Goal: Transaction & Acquisition: Purchase product/service

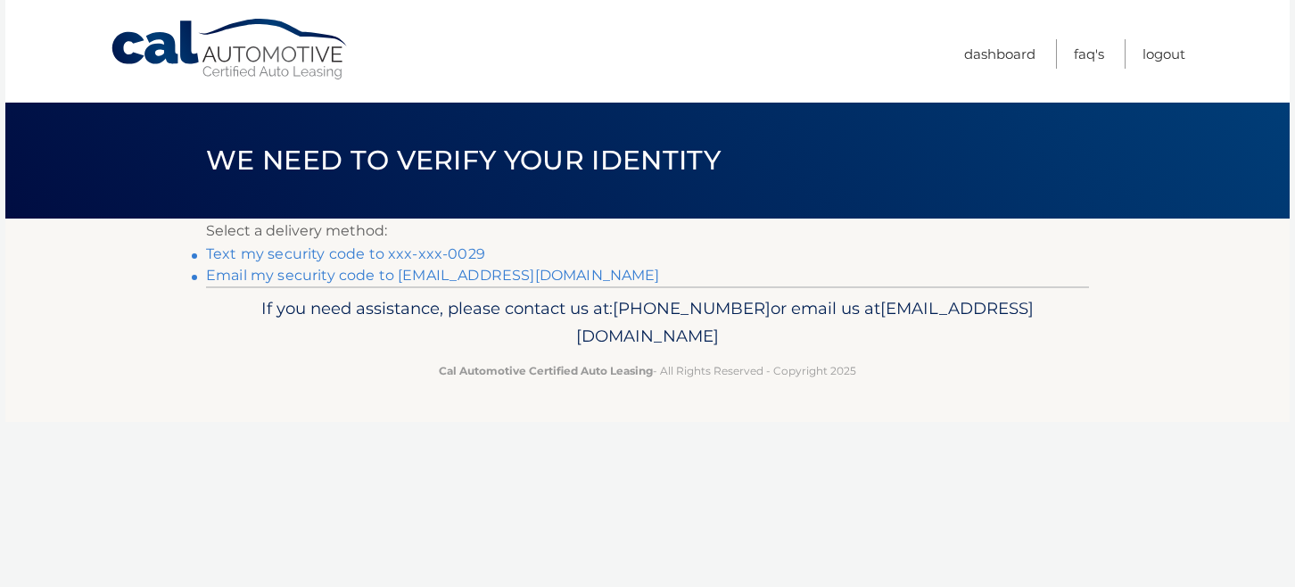
click at [278, 249] on link "Text my security code to xxx-xxx-0029" at bounding box center [345, 253] width 279 height 17
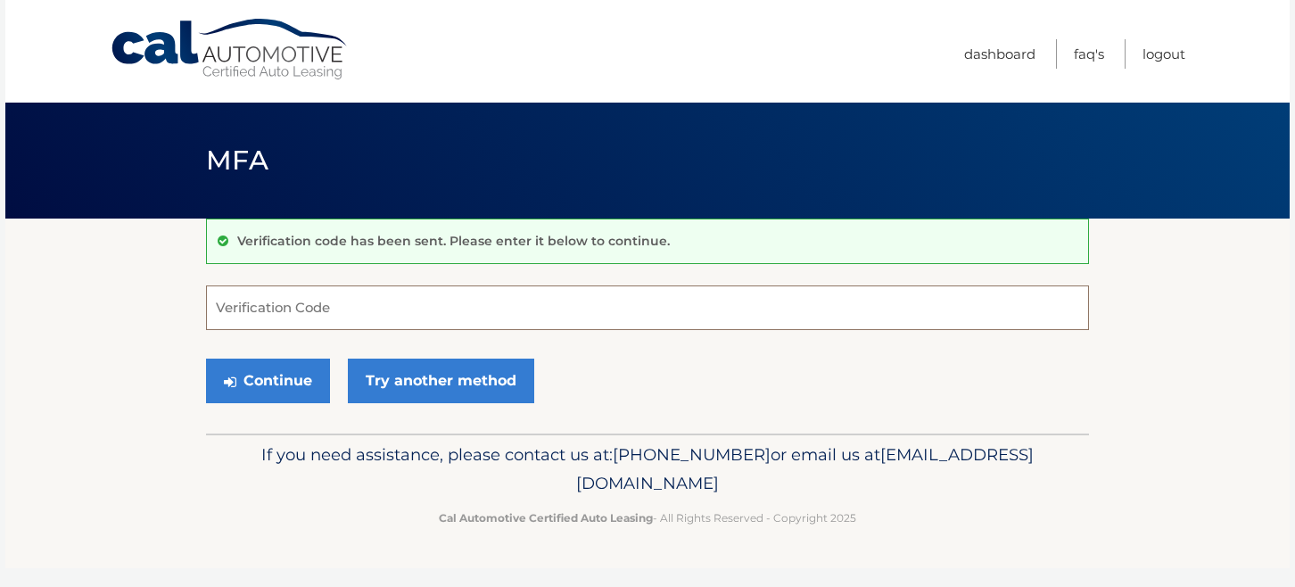
click at [269, 309] on input "Verification Code" at bounding box center [647, 307] width 883 height 45
type input "093516"
click at [249, 380] on button "Continue" at bounding box center [268, 381] width 124 height 45
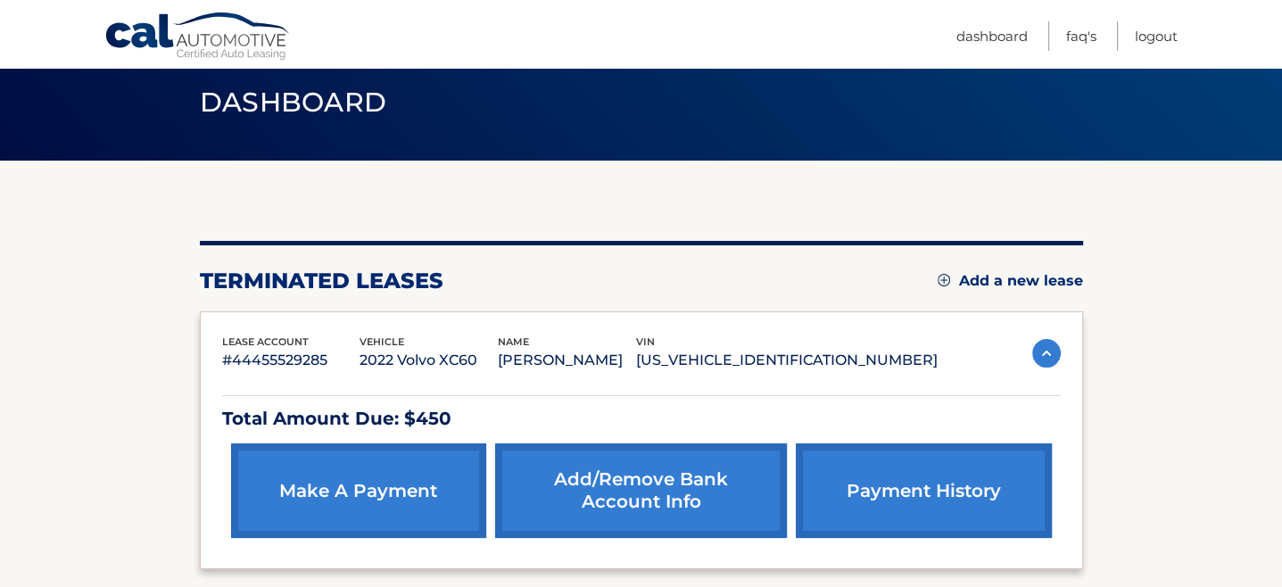
scroll to position [178, 0]
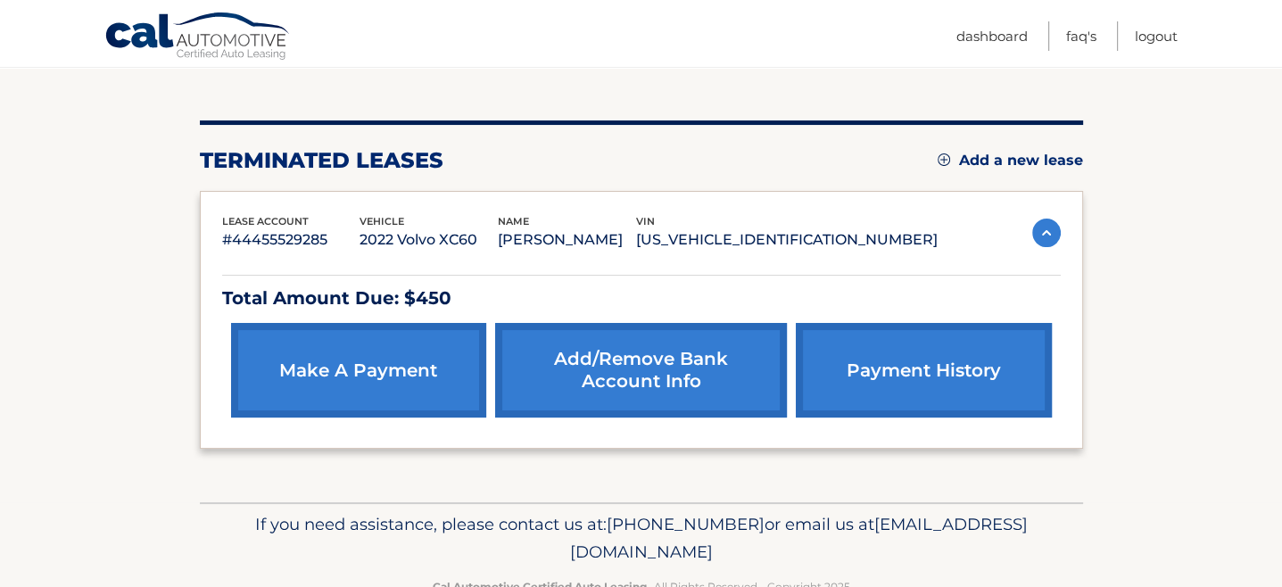
click at [373, 378] on link "make a payment" at bounding box center [358, 370] width 255 height 95
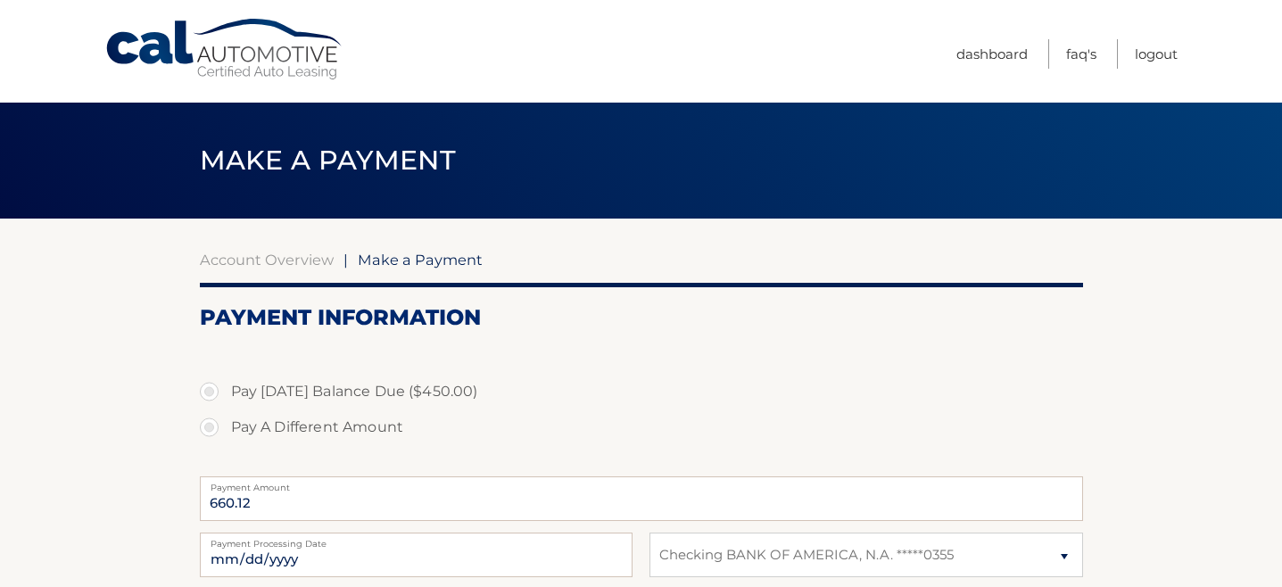
select select "MDkxMzA2Y2YtMTNiYy00ZjgxLWE2YWYtM2M2Nzc2Yzg4ZDlm"
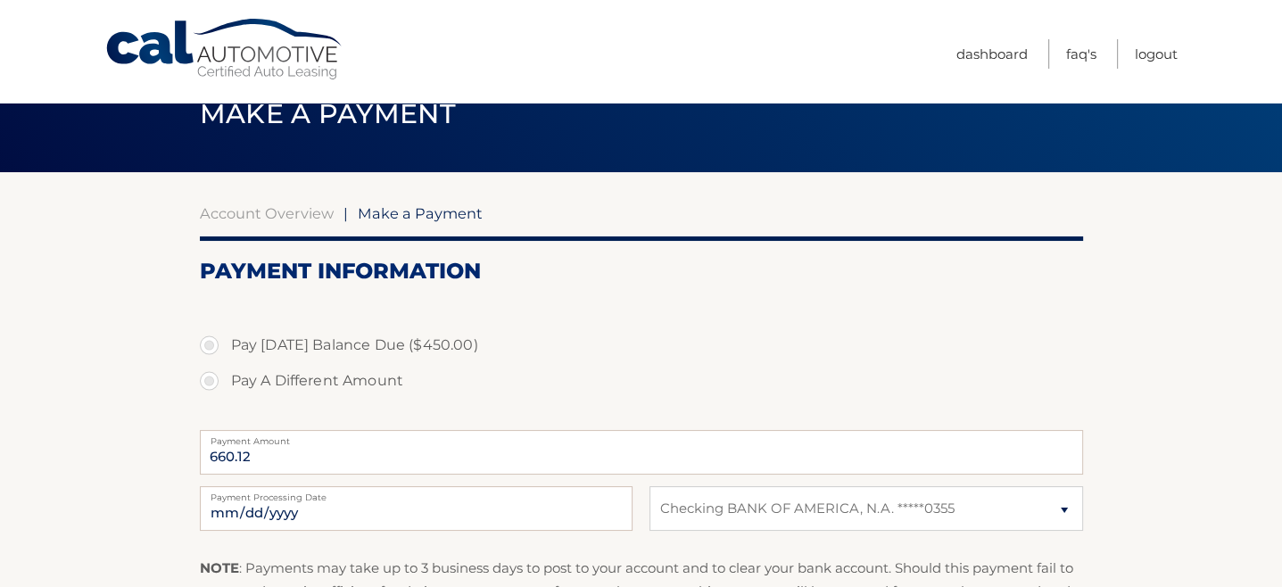
scroll to position [178, 0]
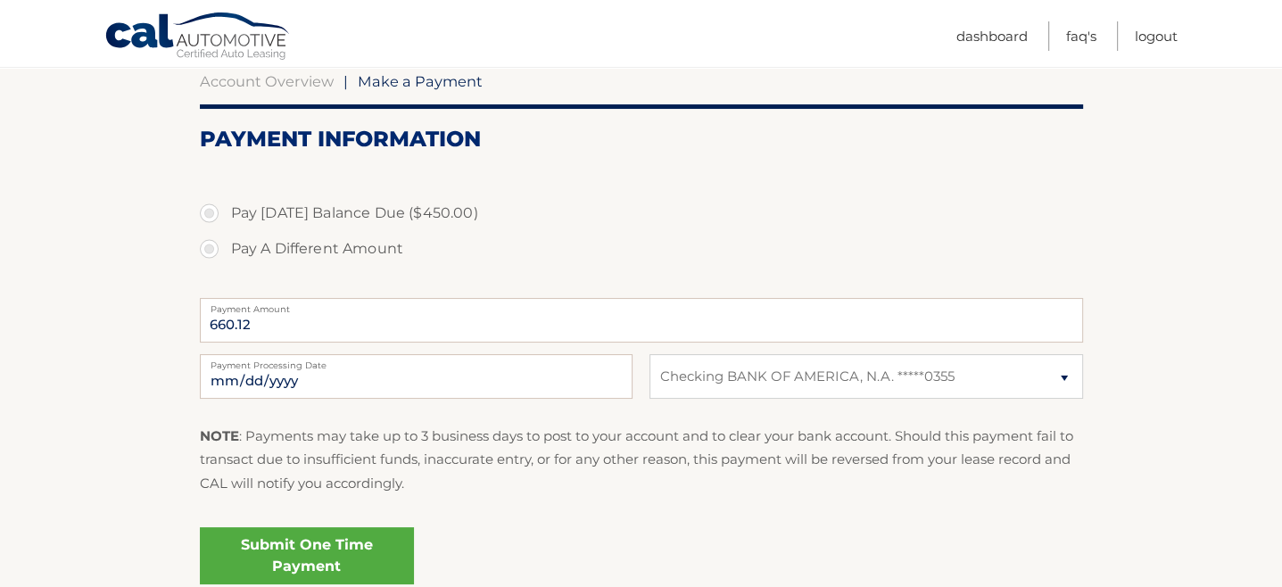
click at [209, 216] on label "Pay [DATE] Balance Due ($450.00)" at bounding box center [641, 213] width 883 height 36
click at [209, 216] on input "Pay Today's Balance Due ($450.00)" at bounding box center [216, 209] width 18 height 29
radio input "true"
type input "450.00"
click at [1067, 379] on select "Select Bank Account Checking BANK OF AMERICA, N.A. *****0355" at bounding box center [865, 376] width 433 height 45
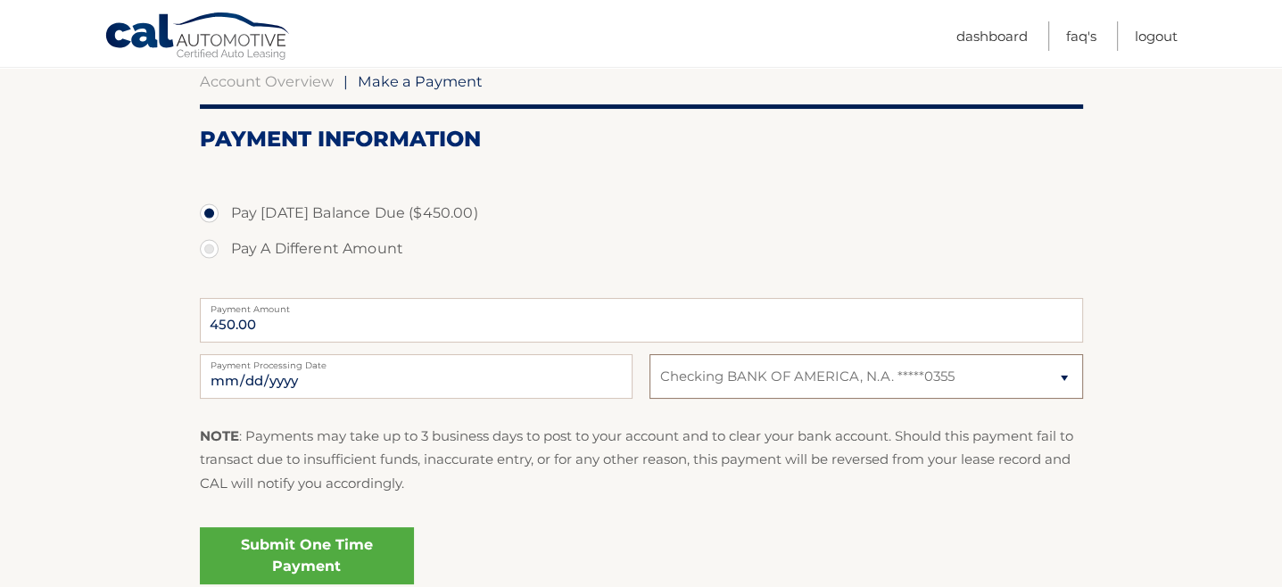
click at [1063, 379] on select "Select Bank Account Checking BANK OF AMERICA, N.A. *****0355" at bounding box center [865, 376] width 433 height 45
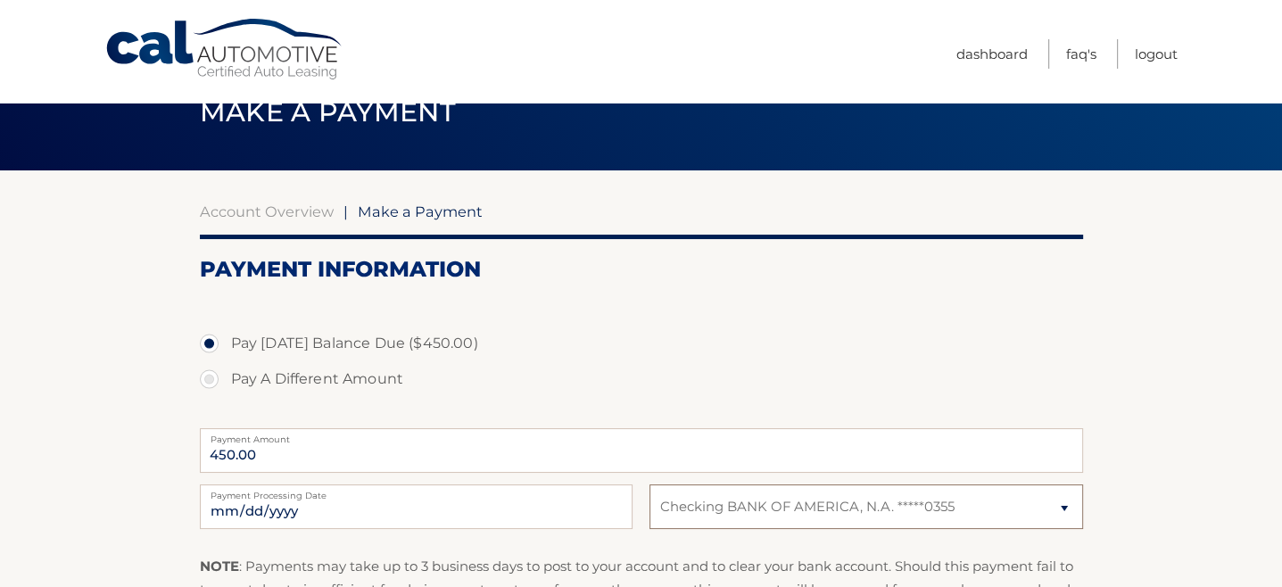
scroll to position [0, 0]
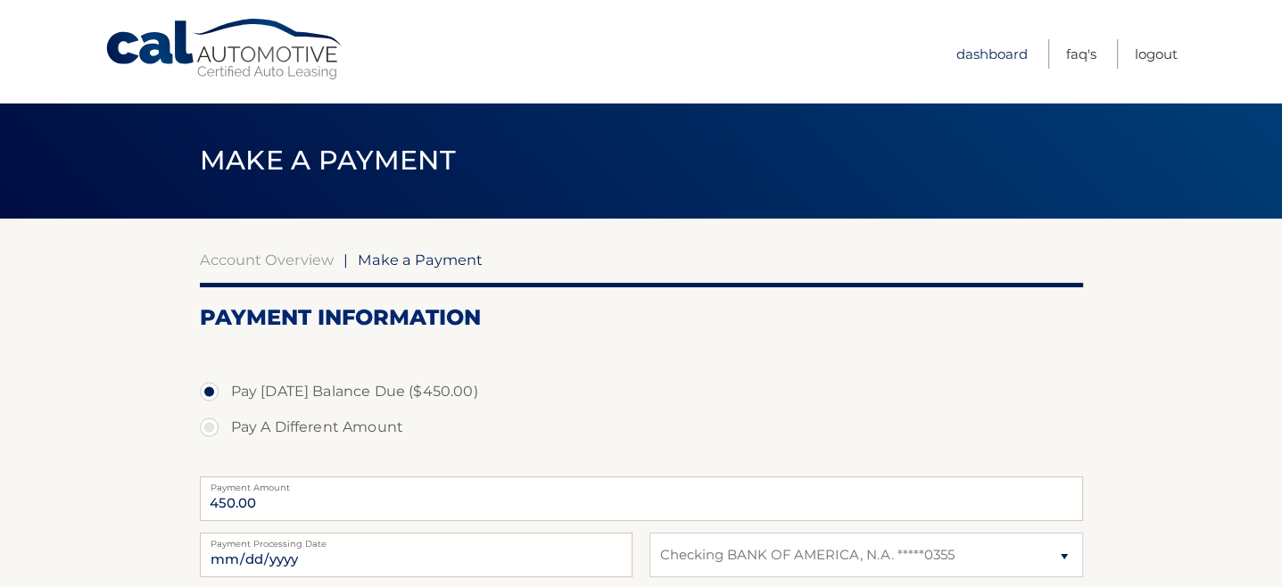
click at [976, 53] on link "Dashboard" at bounding box center [991, 53] width 71 height 29
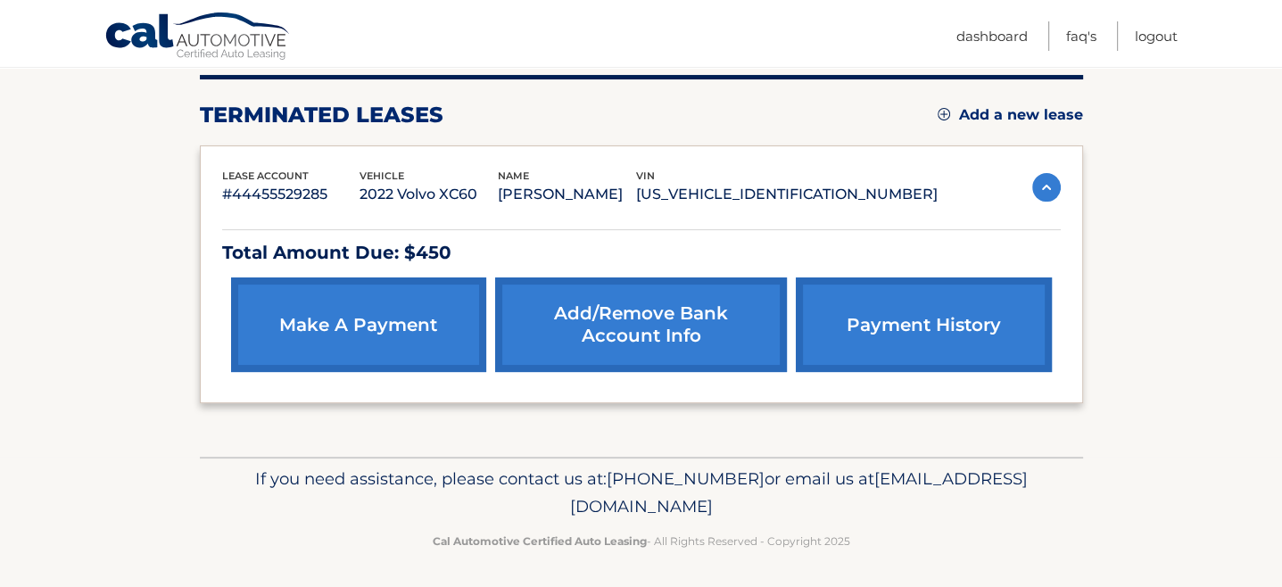
scroll to position [227, 0]
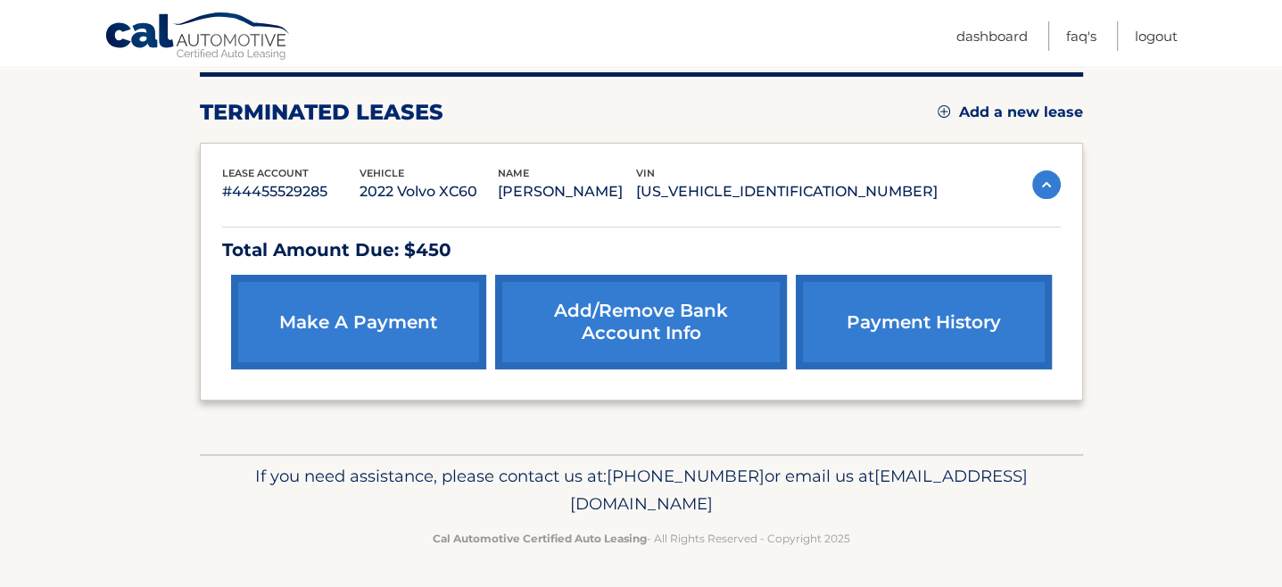
click at [659, 320] on link "Add/Remove bank account info" at bounding box center [641, 322] width 292 height 95
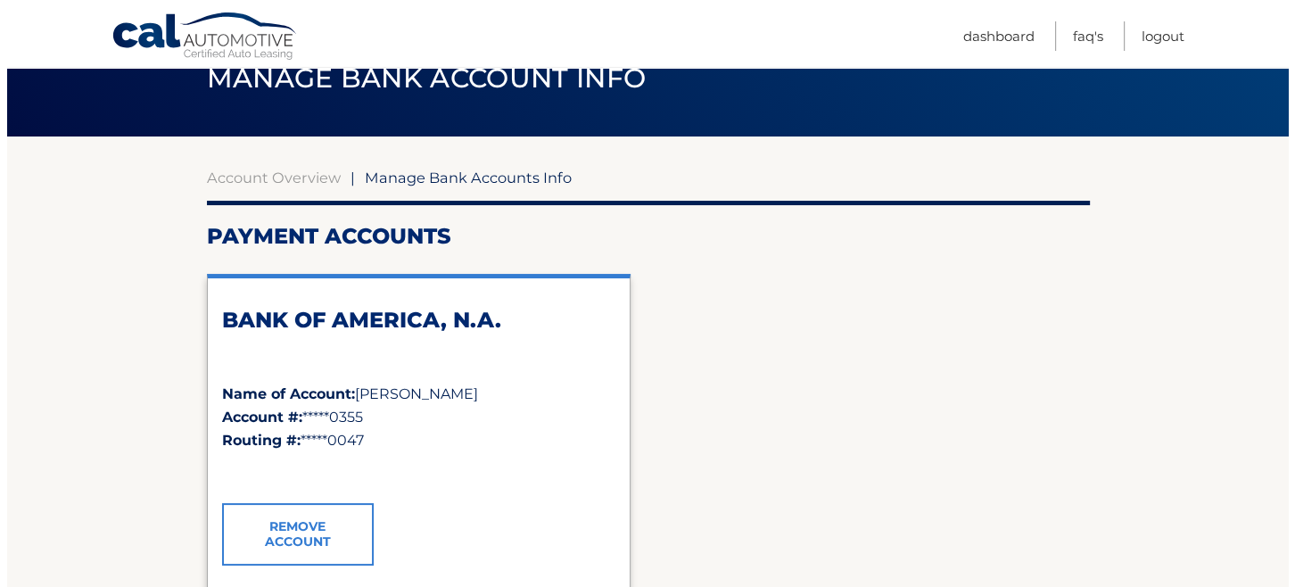
scroll to position [268, 0]
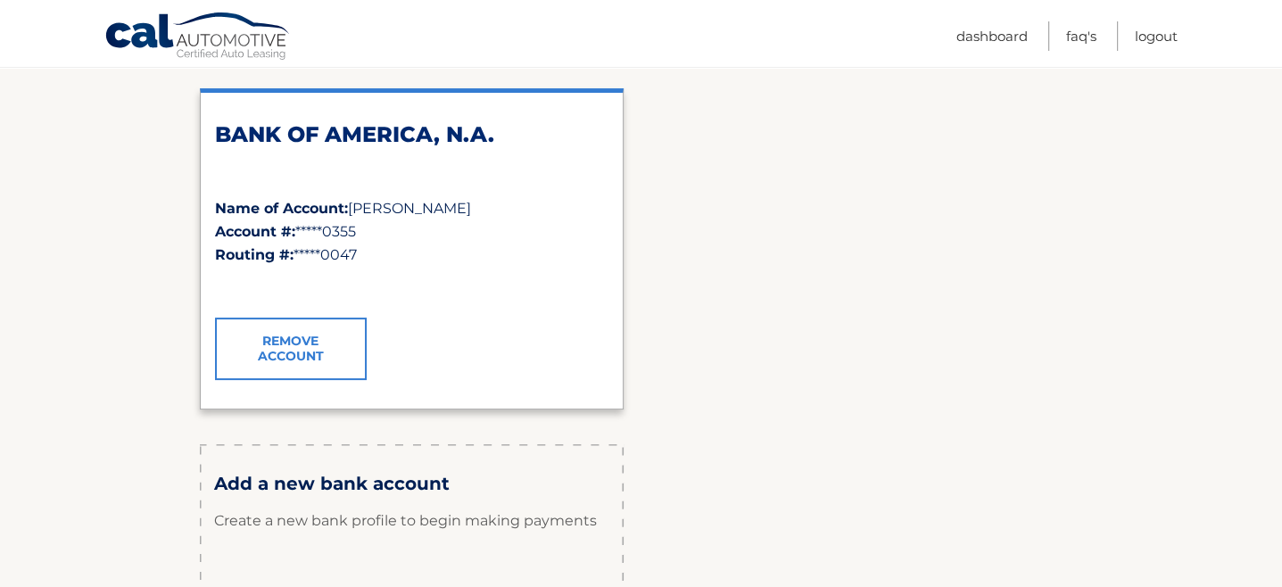
click at [272, 349] on link "Remove Account" at bounding box center [291, 349] width 152 height 62
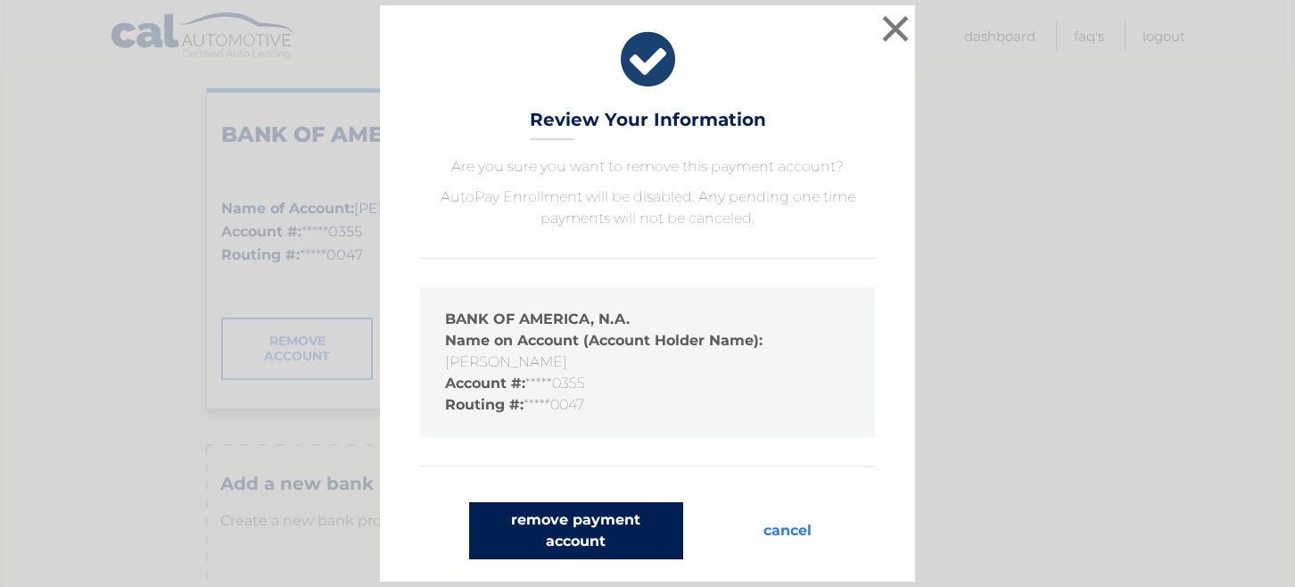
click at [599, 518] on button "remove payment account" at bounding box center [576, 530] width 214 height 57
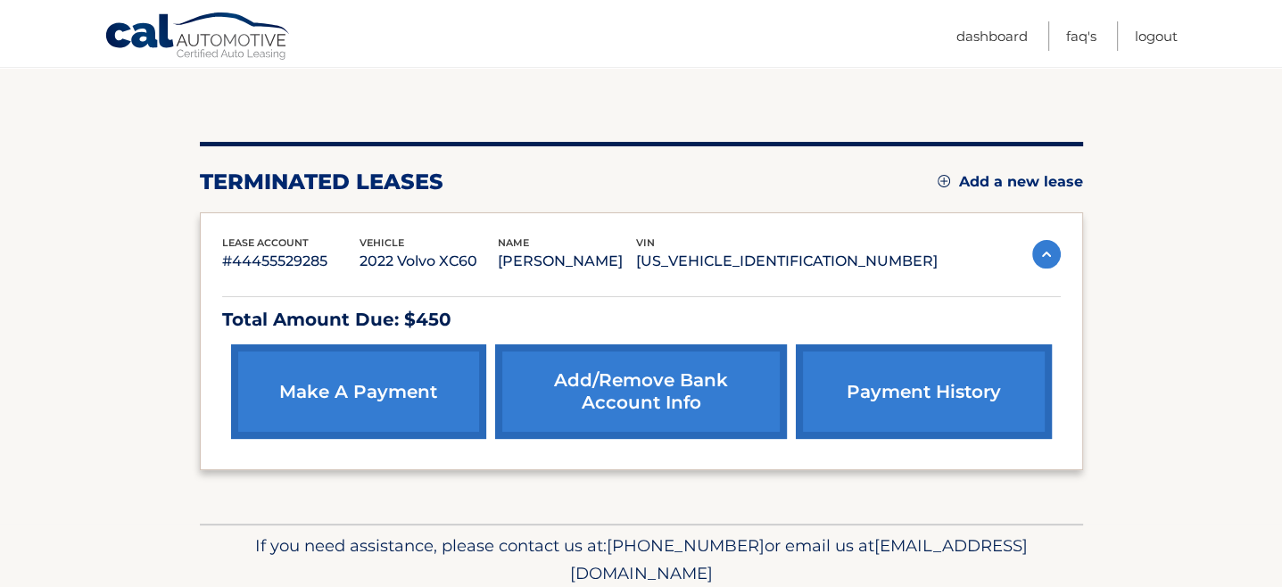
scroll to position [227, 0]
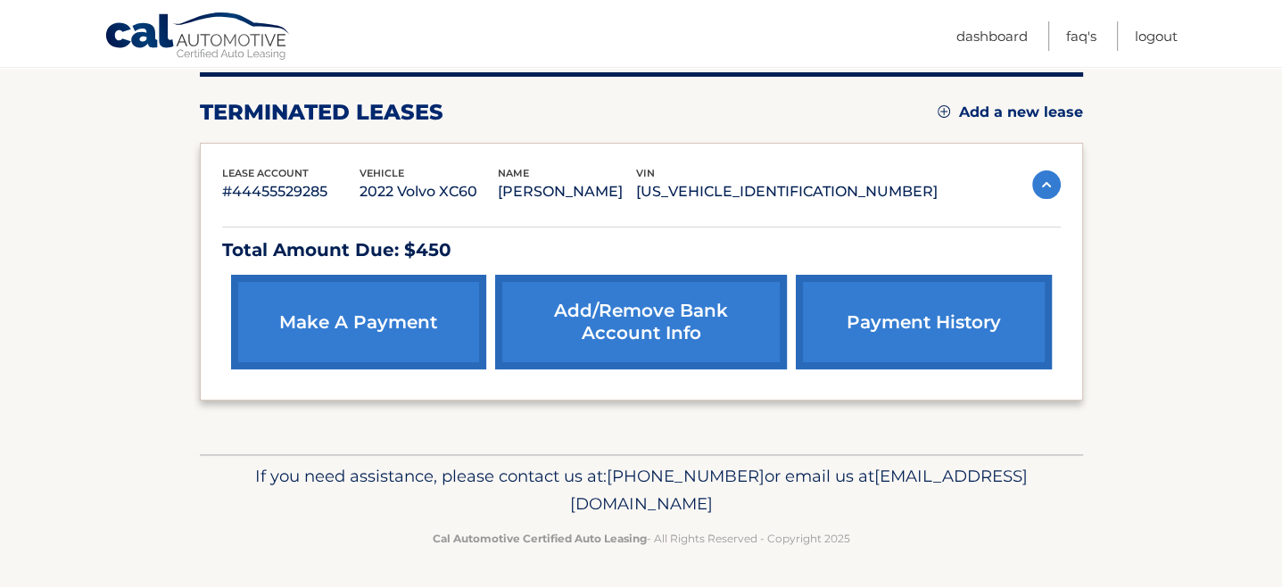
click at [616, 319] on link "Add/Remove bank account info" at bounding box center [641, 322] width 292 height 95
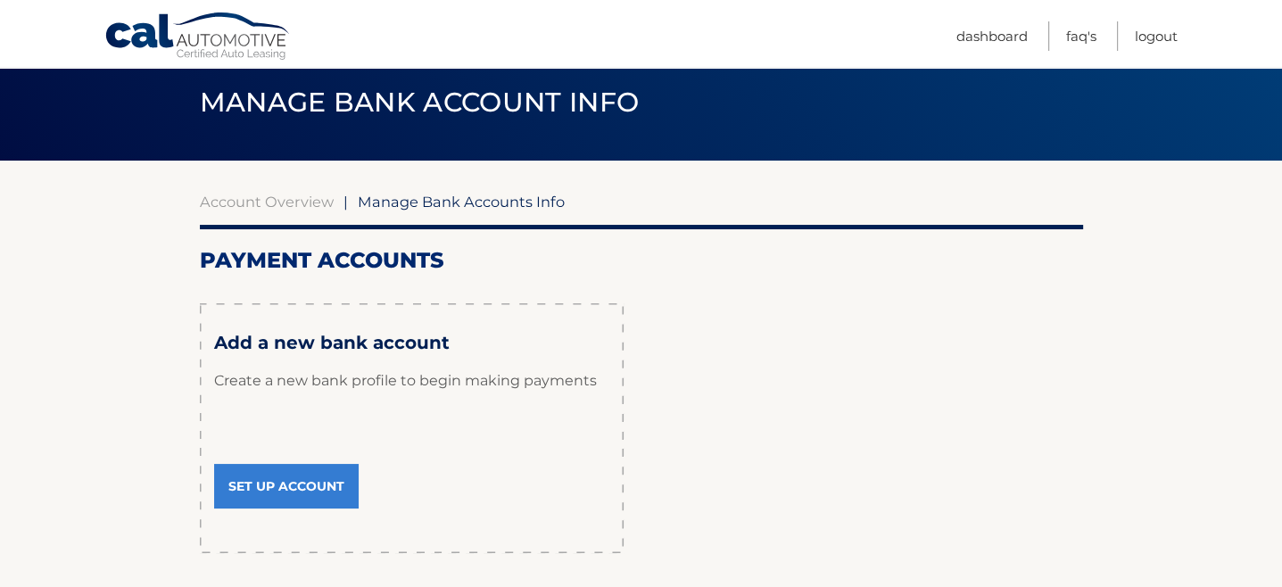
scroll to position [89, 0]
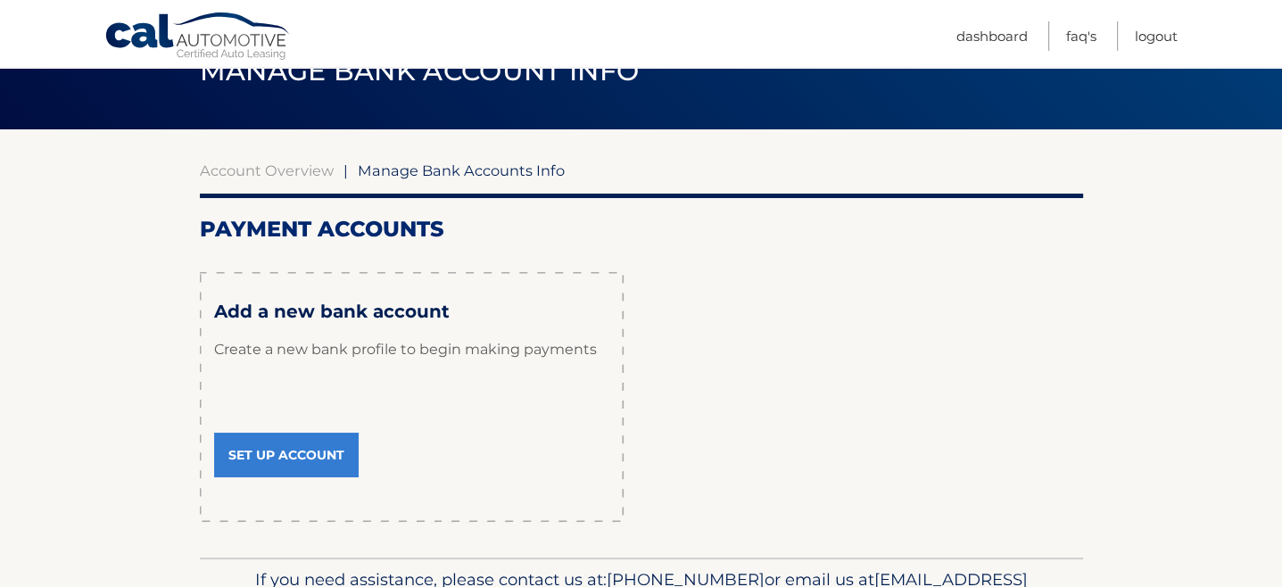
click at [274, 461] on link "Set Up Account" at bounding box center [286, 455] width 145 height 45
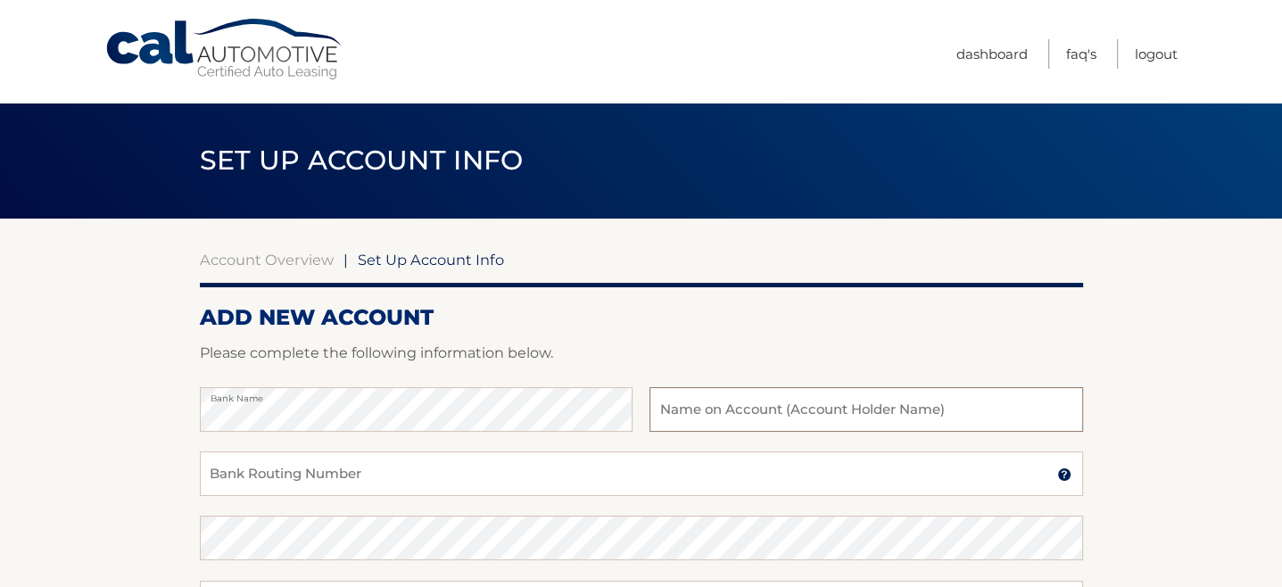
click at [744, 407] on input "text" at bounding box center [865, 409] width 433 height 45
type input "Edward S Shatz"
click at [255, 477] on input "Bank Routing Number" at bounding box center [641, 473] width 883 height 45
type input "267084131"
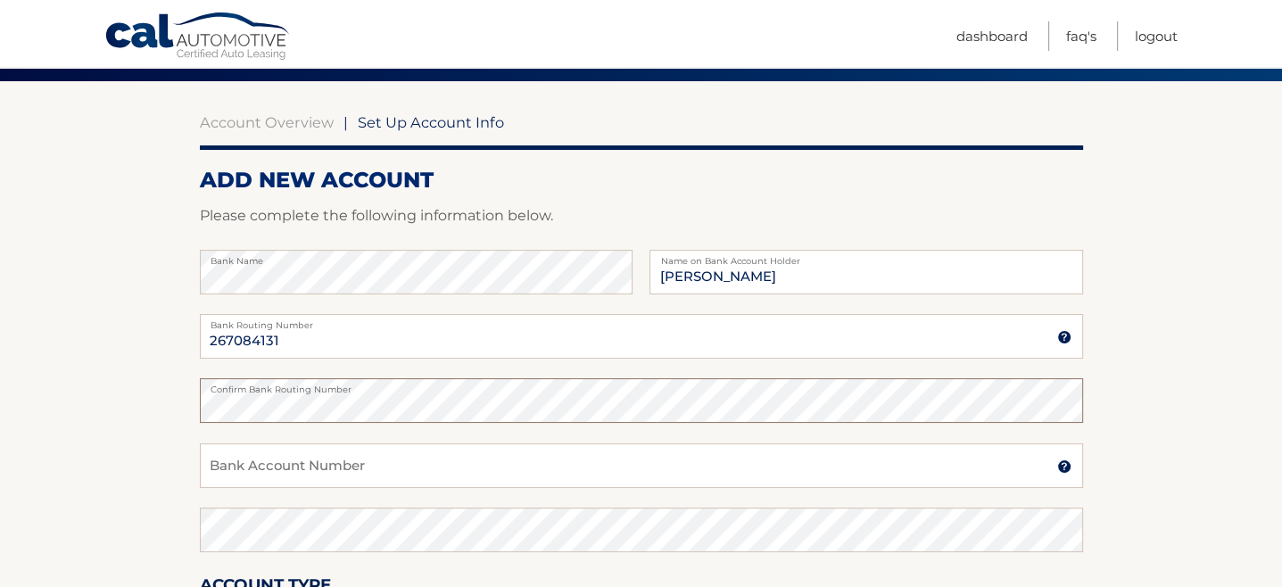
scroll to position [178, 0]
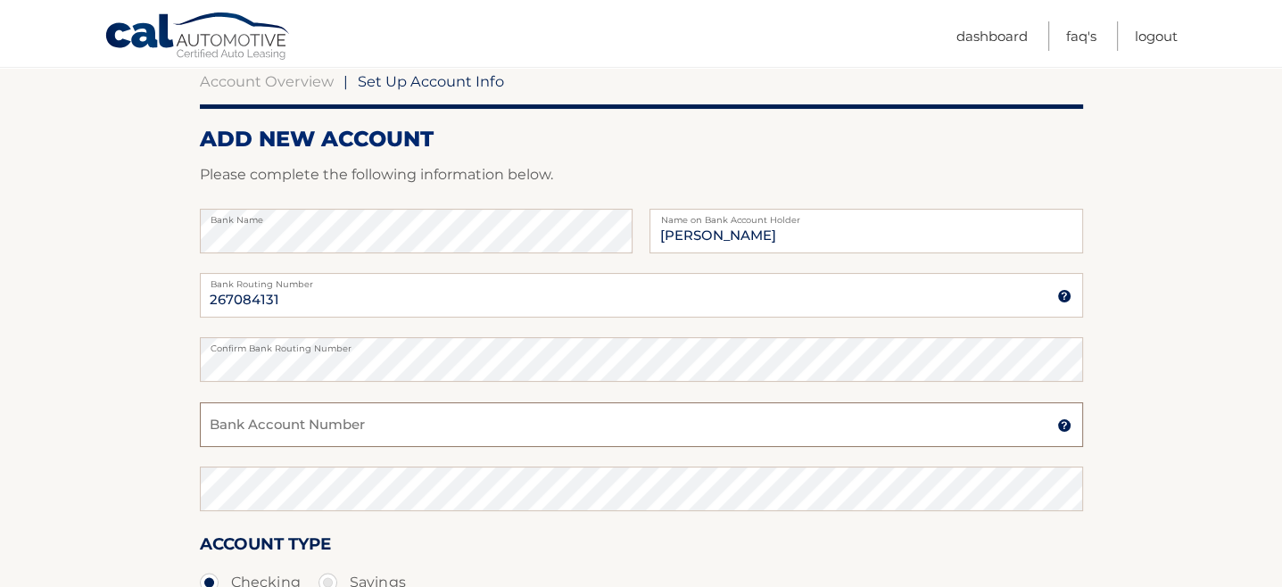
click at [264, 413] on input "Bank Account Number" at bounding box center [641, 424] width 883 height 45
click at [257, 425] on input "Bank Account Number" at bounding box center [641, 424] width 883 height 45
type input "968051588"
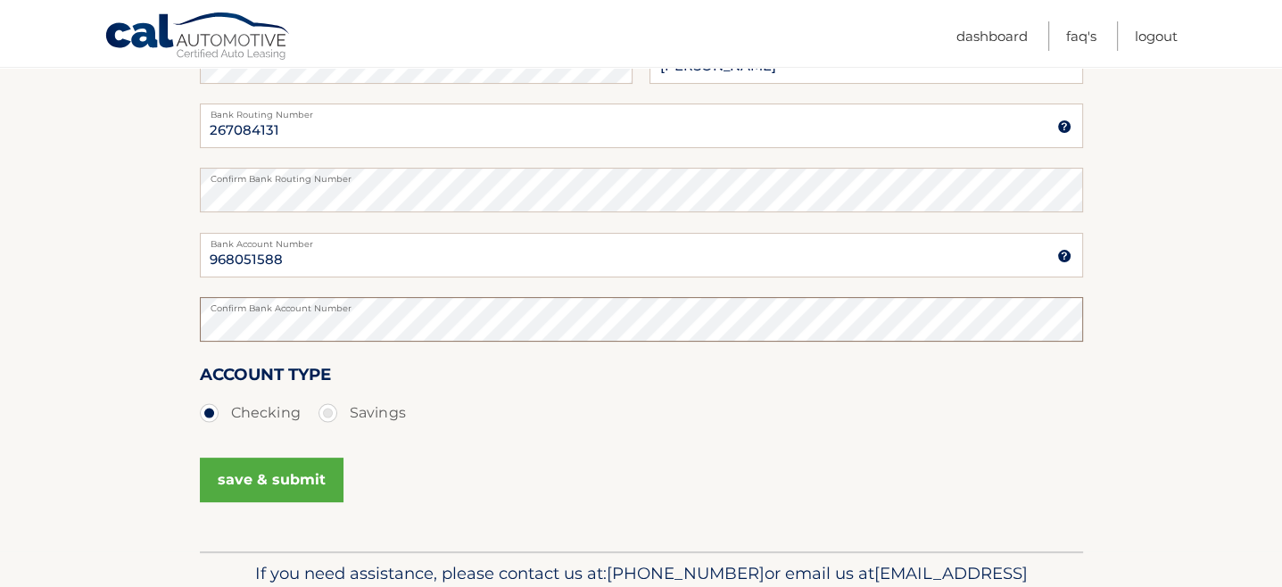
scroll to position [357, 0]
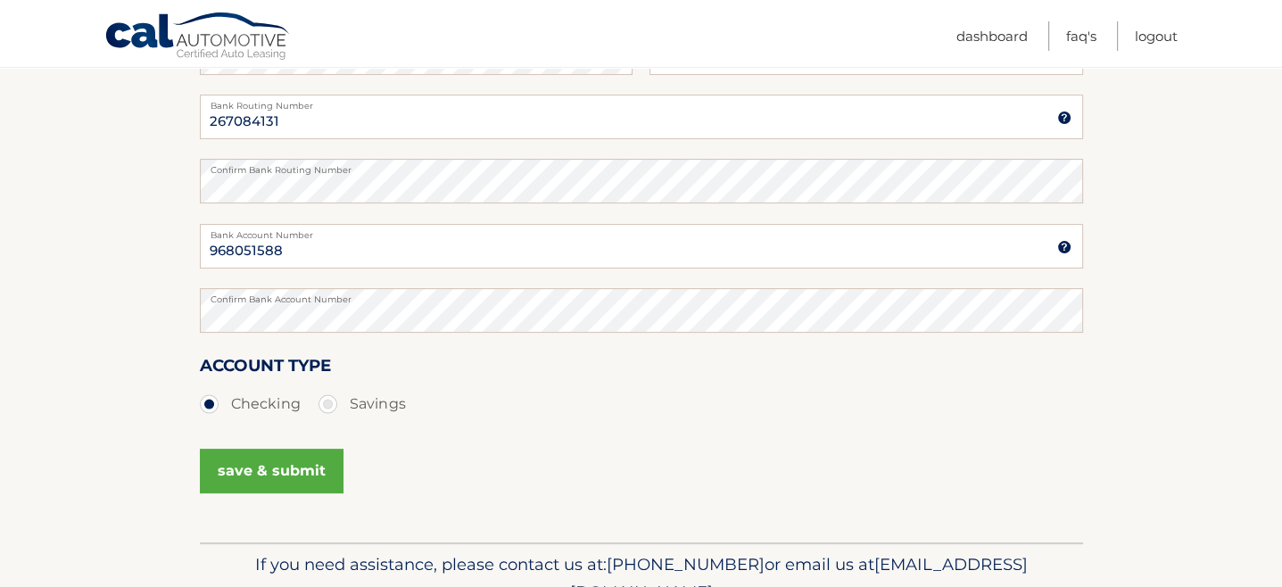
click at [266, 471] on button "save & submit" at bounding box center [272, 471] width 144 height 45
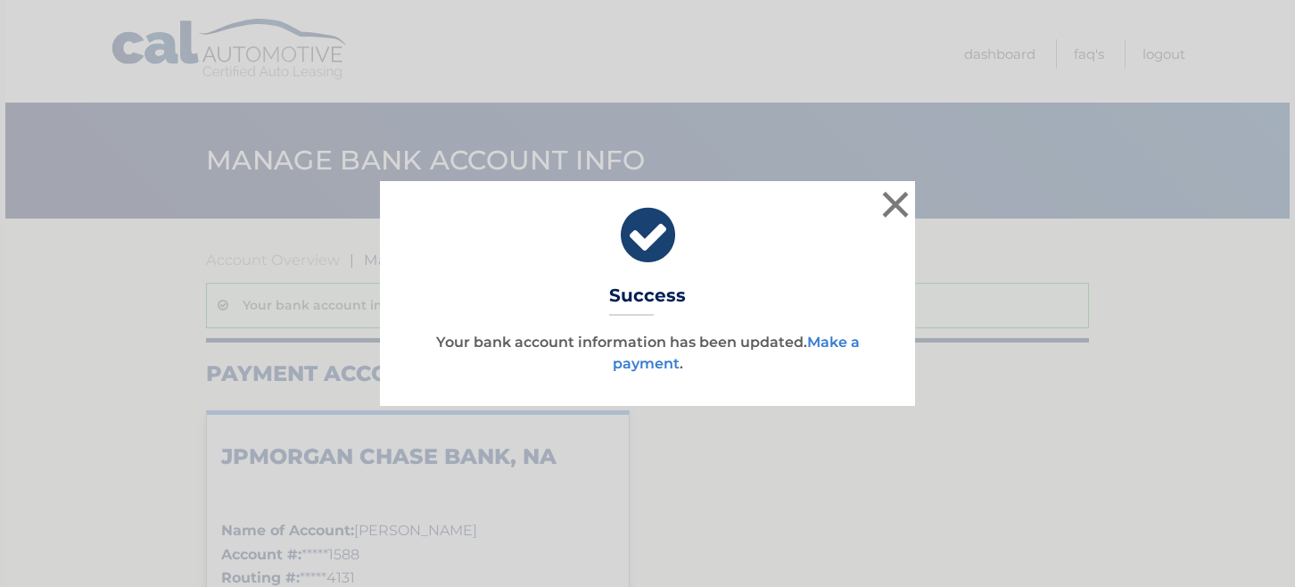
click at [836, 343] on link "Make a payment" at bounding box center [736, 353] width 247 height 38
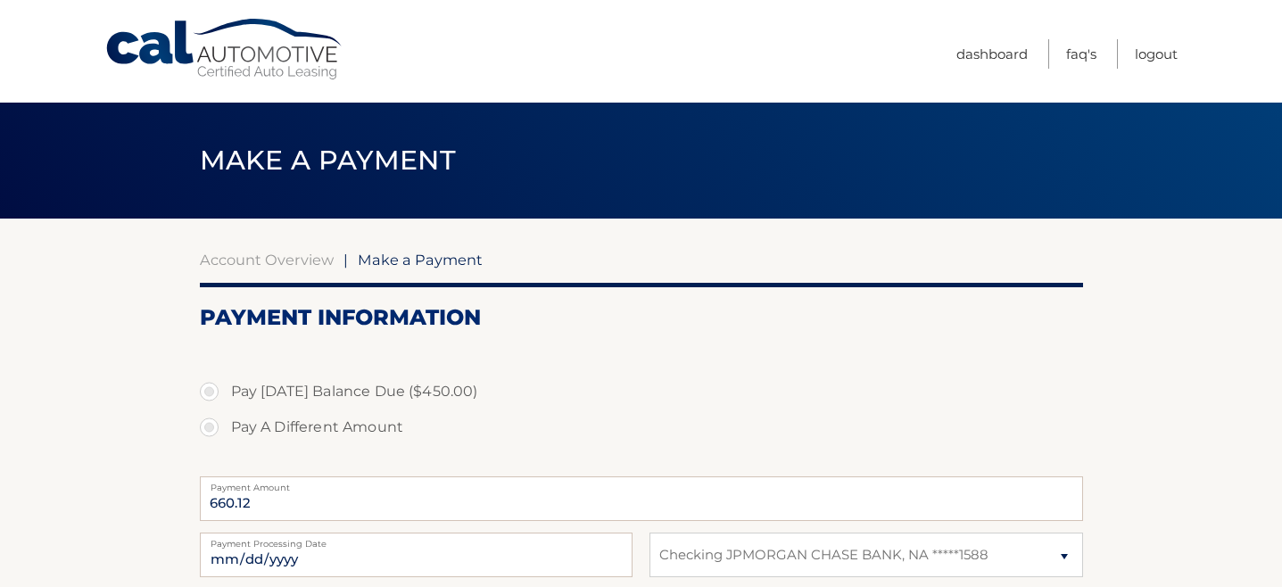
select select "MDNlZTM4ZTktYjk2Ny00YmI5LTk4NzItZDY4NTQwZmRjYjU1"
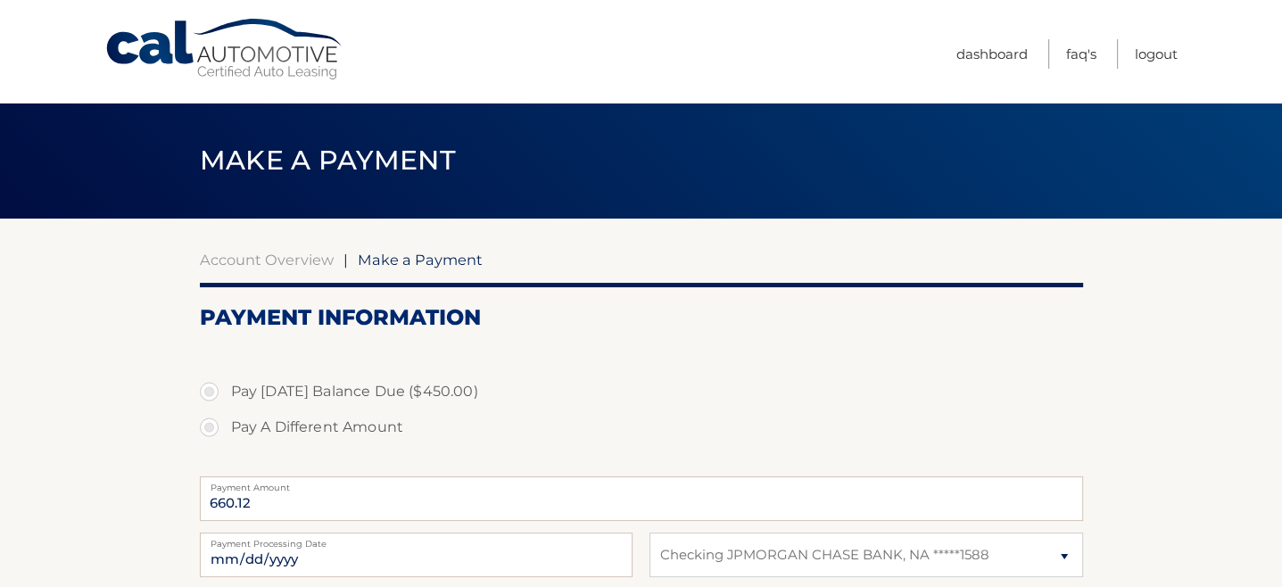
click at [648, 362] on div at bounding box center [641, 358] width 883 height 20
click at [111, 414] on section "Account Overview | Make a Payment Payment Information Pay [DATE] Balance Due ($…" at bounding box center [641, 504] width 1282 height 570
click at [203, 394] on label "Pay [DATE] Balance Due ($450.00)" at bounding box center [641, 392] width 883 height 36
click at [207, 394] on input "Pay [DATE] Balance Due ($450.00)" at bounding box center [216, 388] width 18 height 29
radio input "true"
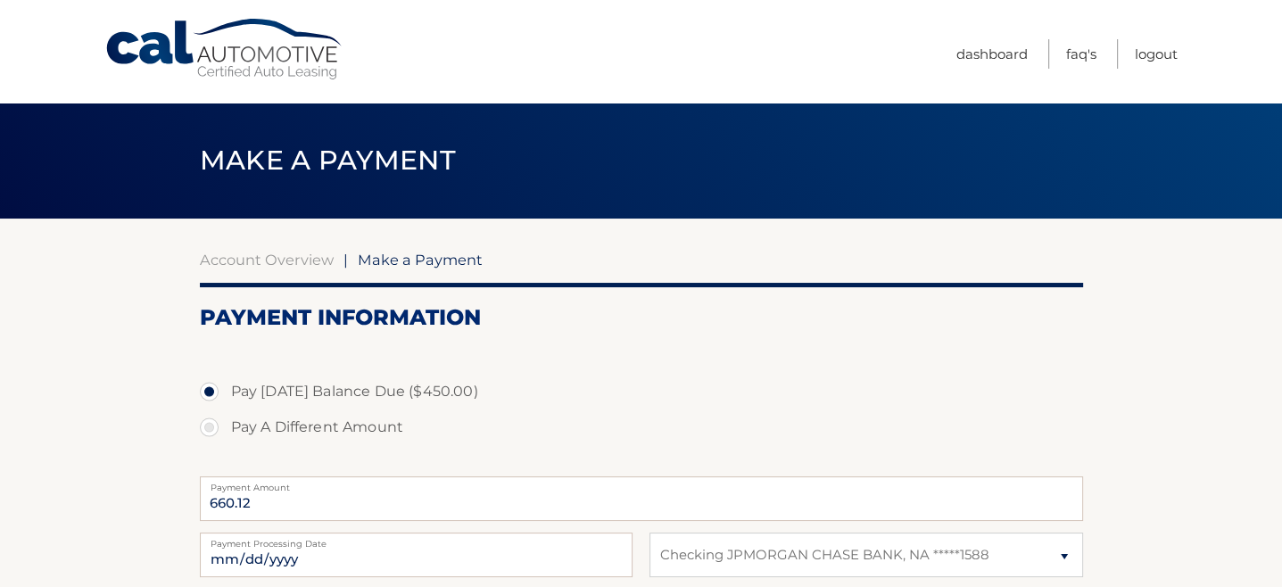
type input "450.00"
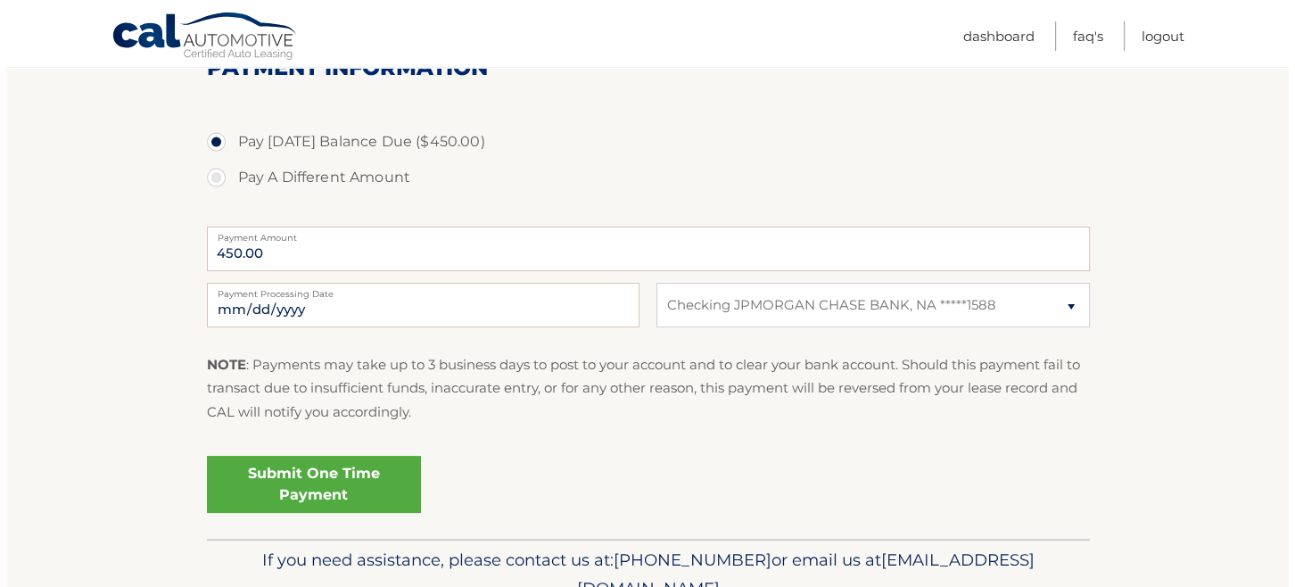
scroll to position [335, 0]
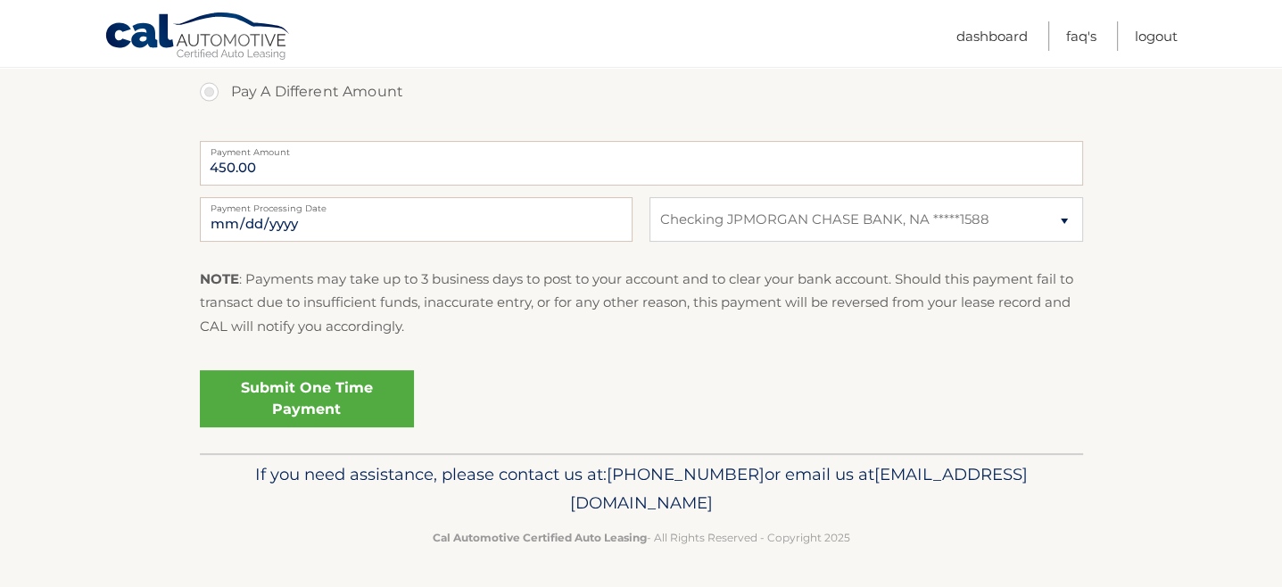
click at [313, 395] on link "Submit One Time Payment" at bounding box center [307, 398] width 214 height 57
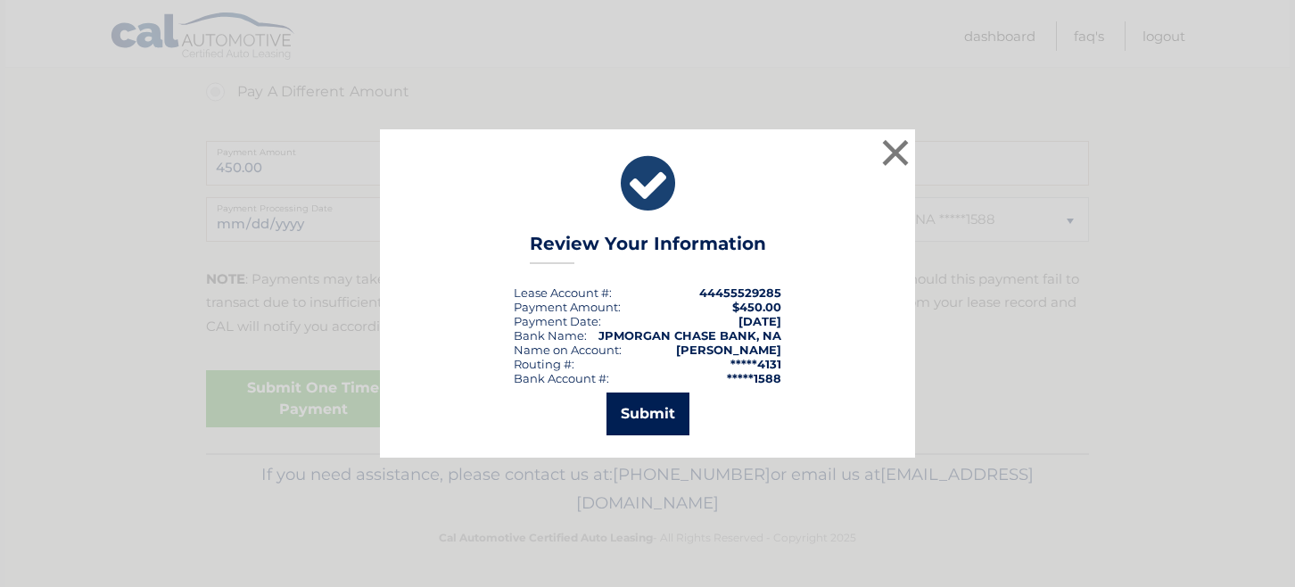
click at [644, 413] on button "Submit" at bounding box center [648, 414] width 83 height 43
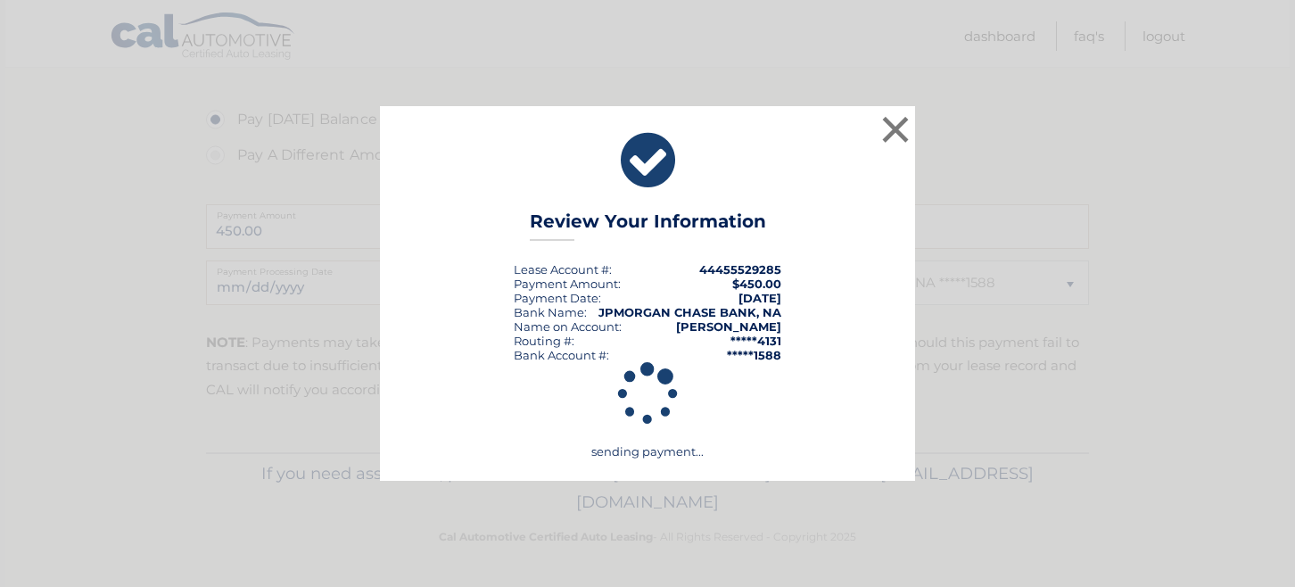
scroll to position [271, 0]
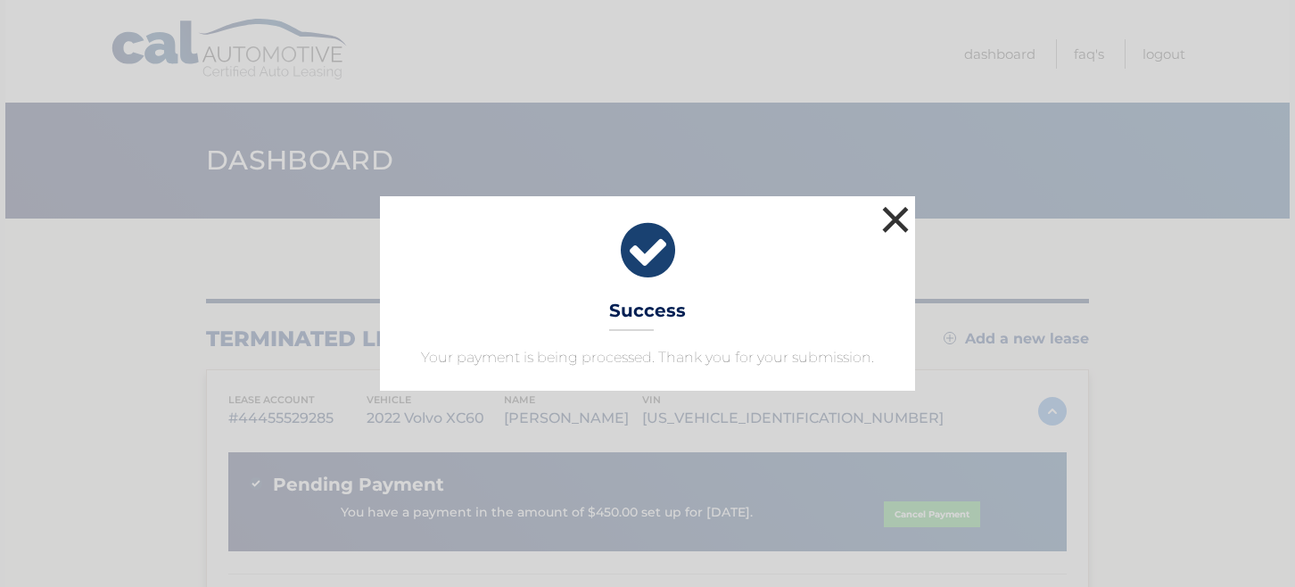
click at [895, 214] on button "×" at bounding box center [896, 220] width 36 height 36
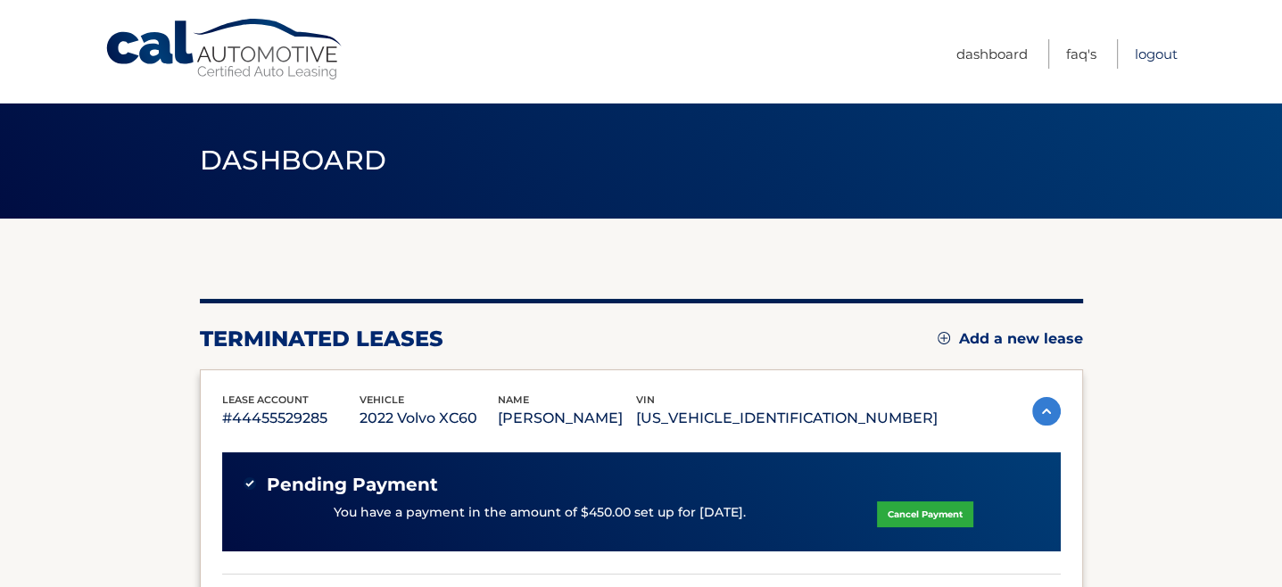
click at [1156, 51] on link "Logout" at bounding box center [1156, 53] width 43 height 29
